Goal: Task Accomplishment & Management: Use online tool/utility

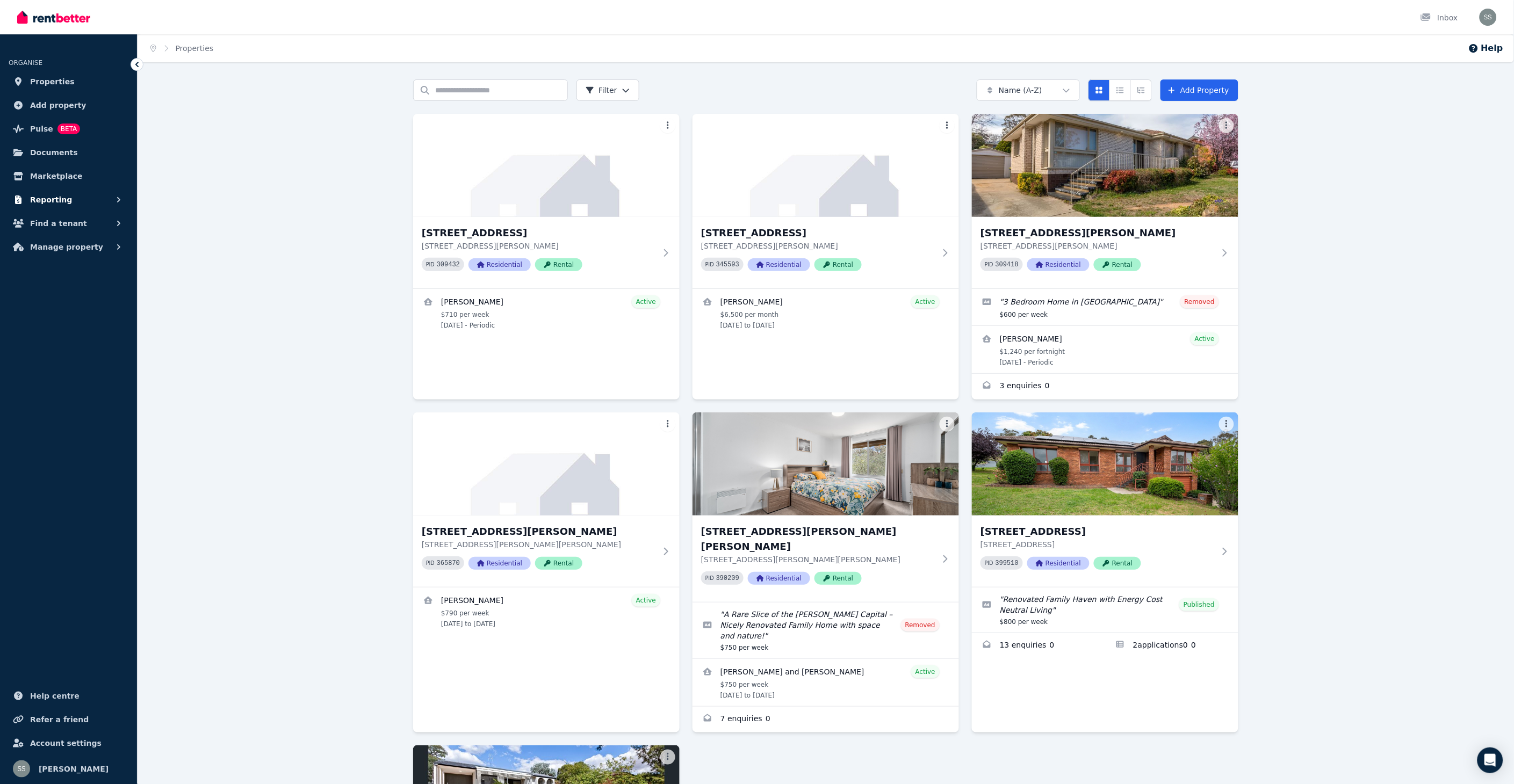
click at [52, 197] on span "Reporting" at bounding box center [51, 200] width 42 height 13
click at [78, 244] on span "Finance report" at bounding box center [83, 245] width 73 height 13
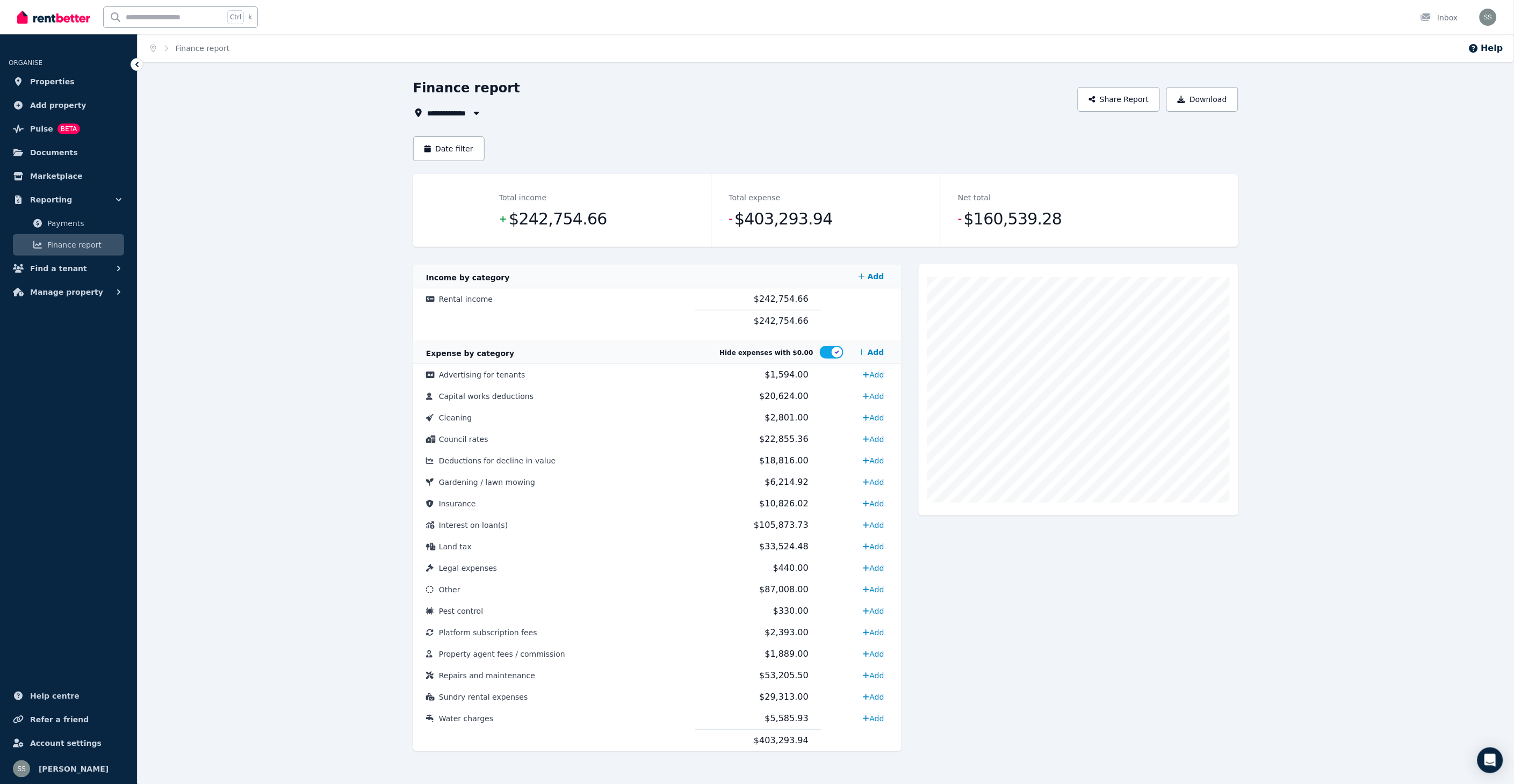
scroll to position [3, 0]
click at [82, 244] on span "Finance report" at bounding box center [83, 245] width 73 height 13
